Goal: Information Seeking & Learning: Compare options

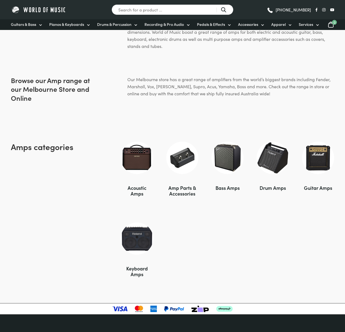
click at [128, 160] on img at bounding box center [137, 158] width 32 height 32
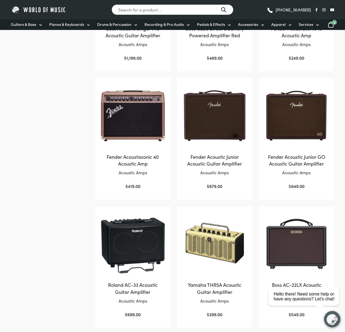
scroll to position [326, 0]
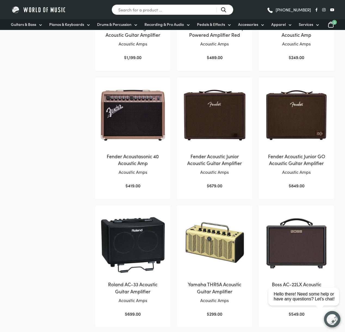
click at [287, 120] on img at bounding box center [296, 115] width 65 height 65
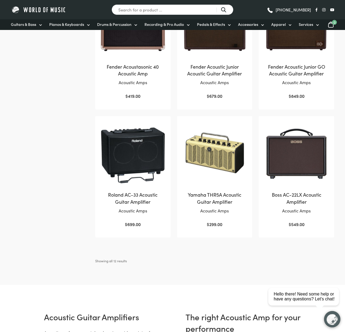
scroll to position [417, 0]
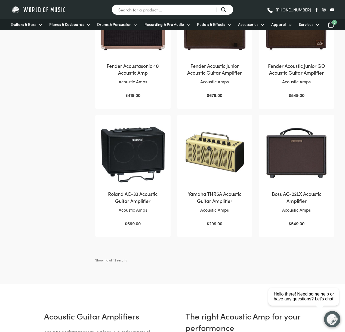
click at [138, 154] on img at bounding box center [133, 153] width 65 height 65
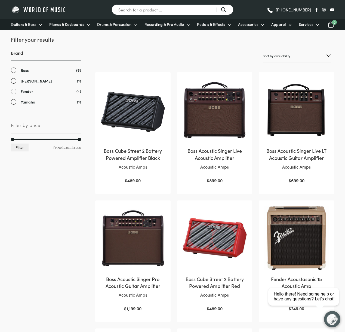
scroll to position [72, 0]
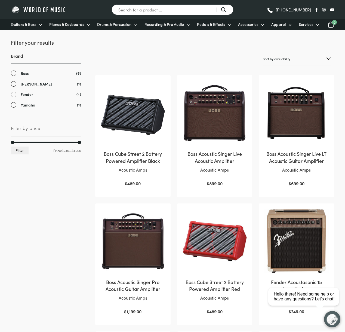
click at [214, 128] on img at bounding box center [215, 113] width 65 height 65
click at [140, 242] on img at bounding box center [133, 241] width 65 height 65
click at [290, 103] on img at bounding box center [296, 113] width 65 height 65
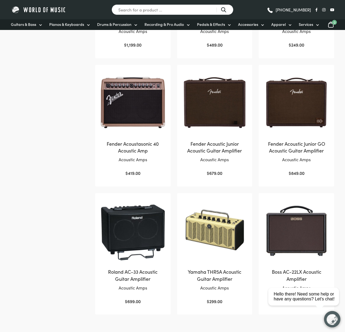
scroll to position [343, 0]
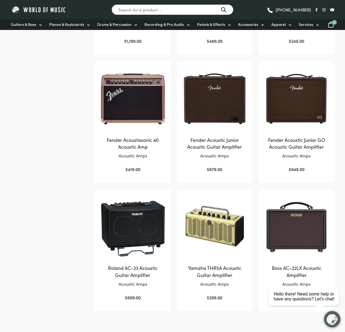
click at [186, 94] on img at bounding box center [215, 98] width 65 height 65
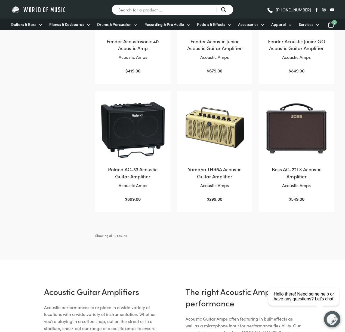
scroll to position [441, 0]
click at [296, 135] on img at bounding box center [296, 128] width 65 height 65
